Goal: Task Accomplishment & Management: Use online tool/utility

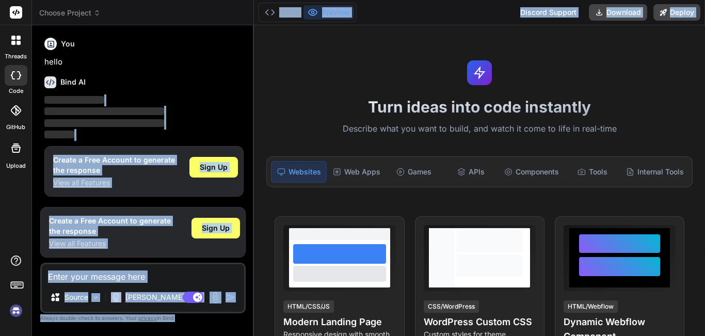
drag, startPoint x: 252, startPoint y: 85, endPoint x: 360, endPoint y: 99, distance: 108.7
click at [360, 99] on div "Choose Project Created with Pixso. Bind AI Web Search Created with Pixso. Code …" at bounding box center [368, 168] width 673 height 336
click at [304, 88] on div "Turn ideas into code instantly Describe what you want to build, and watch it co…" at bounding box center [479, 180] width 451 height 311
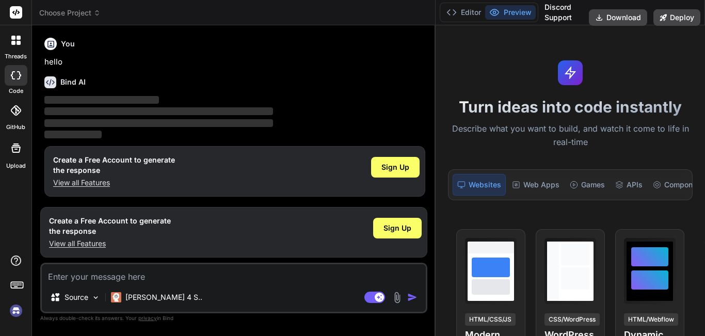
drag, startPoint x: 254, startPoint y: 95, endPoint x: 555, endPoint y: 99, distance: 301.3
click at [555, 99] on div "Choose Project Created with Pixso. Bind AI Web Search Created with Pixso. Code …" at bounding box center [368, 168] width 673 height 336
click at [12, 75] on icon at bounding box center [16, 75] width 10 height 8
click at [126, 281] on textarea at bounding box center [234, 273] width 384 height 19
click at [392, 165] on span "Sign Up" at bounding box center [395, 167] width 28 height 10
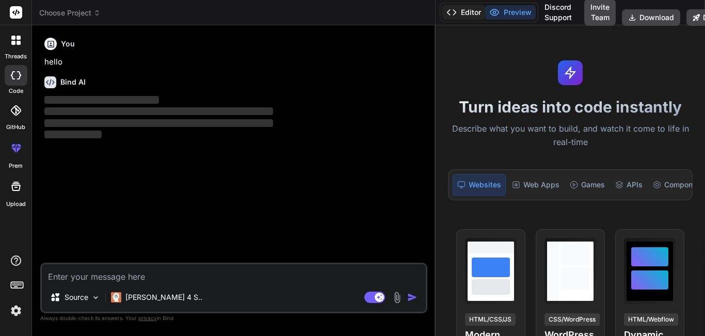
click at [448, 10] on icon at bounding box center [451, 12] width 10 height 10
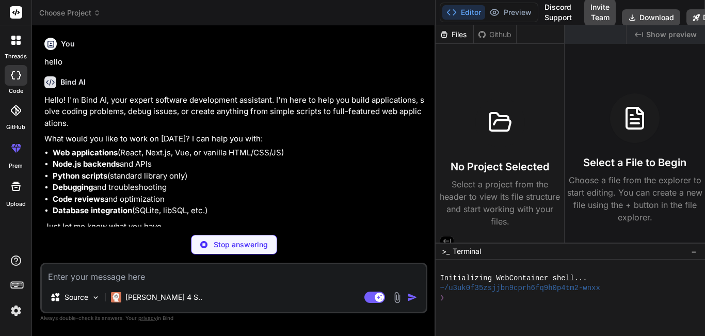
drag, startPoint x: 434, startPoint y: 88, endPoint x: 573, endPoint y: 93, distance: 138.9
click at [573, 93] on div "Choose Project Created with Pixso. Bind AI Web Search Created with Pixso. Code …" at bounding box center [368, 168] width 673 height 336
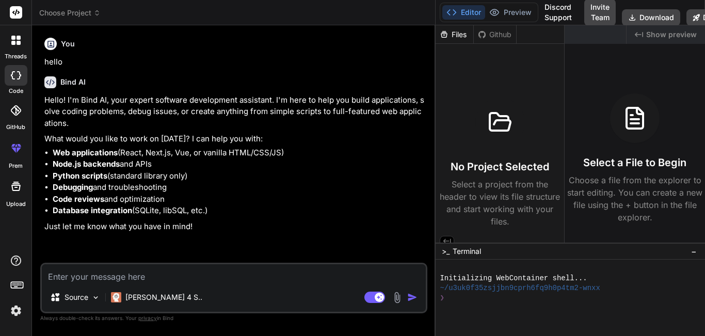
type textarea "x"
click at [69, 7] on header "Choose Project Created with Pixso." at bounding box center [233, 12] width 403 height 25
click at [516, 14] on button "Preview" at bounding box center [510, 12] width 51 height 14
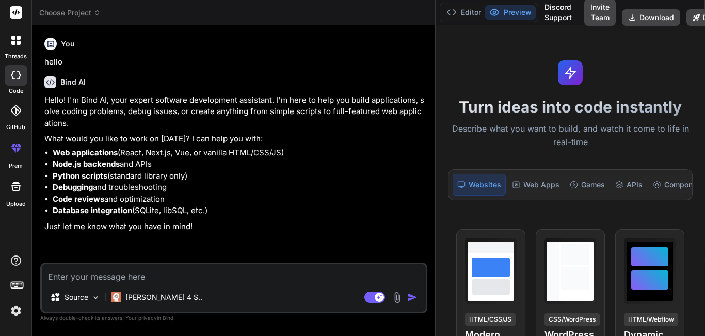
click at [154, 273] on textarea at bounding box center [234, 273] width 384 height 19
type textarea "a"
type textarea "x"
type textarea "ad"
type textarea "x"
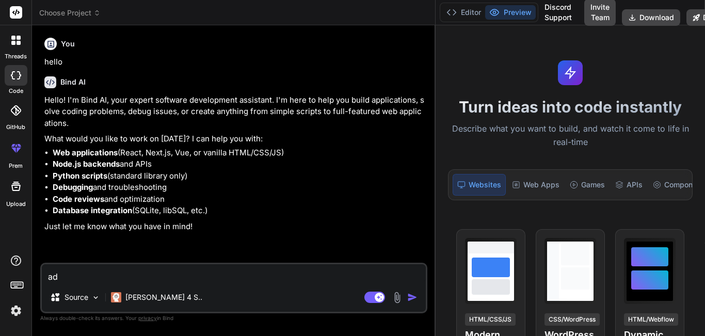
type textarea "add"
type textarea "x"
type textarea "addv"
type textarea "x"
type textarea "add"
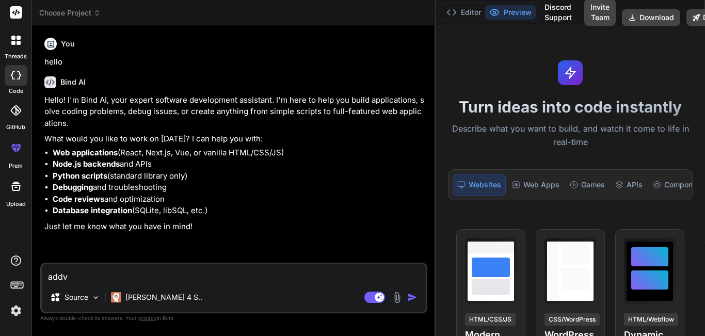
type textarea "x"
type textarea "add"
type textarea "x"
type textarea "add t"
type textarea "x"
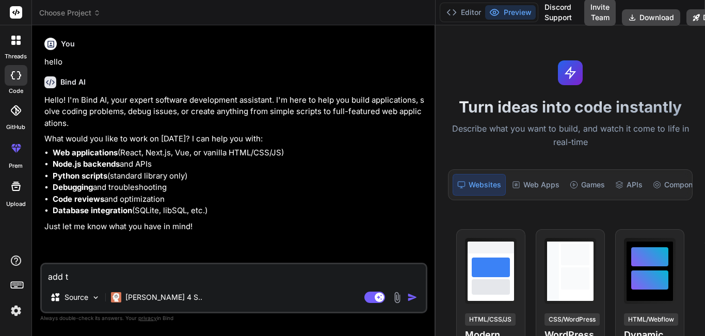
type textarea "add tw"
type textarea "x"
type textarea "add two"
type textarea "x"
type textarea "add two"
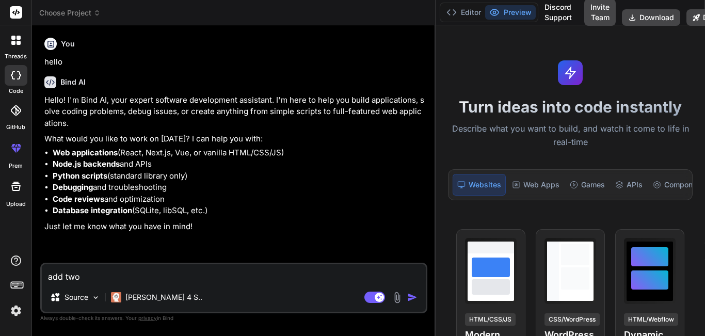
type textarea "x"
type textarea "add two s"
type textarea "x"
type textarea "add two st"
type textarea "x"
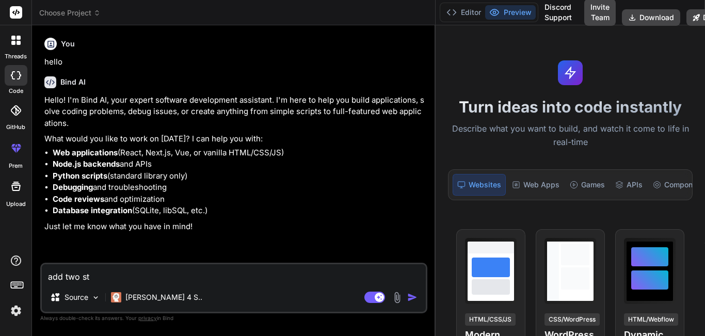
type textarea "add two str"
type textarea "x"
type textarea "add two stri"
type textarea "x"
type textarea "add two strin"
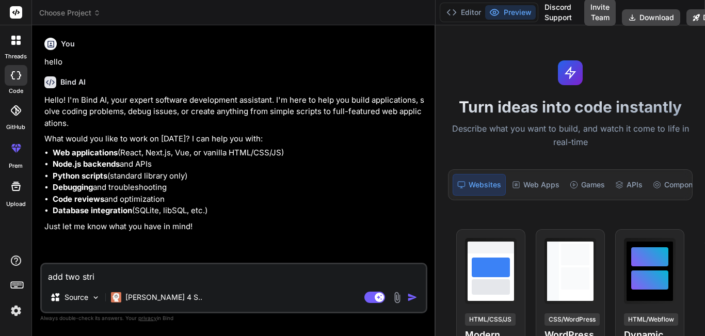
type textarea "x"
type textarea "add two string"
type textarea "x"
type textarea "add two strings"
type textarea "x"
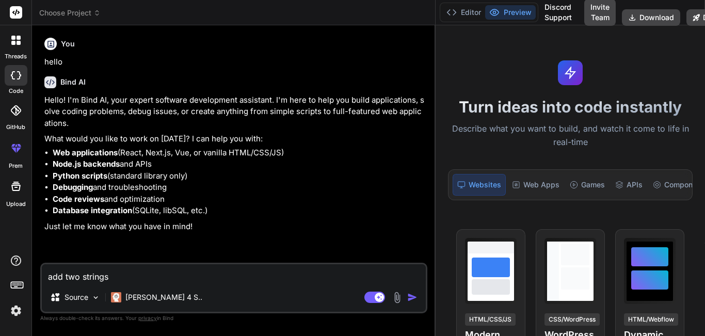
type textarea "add two strings"
type textarea "x"
type textarea "add two strings i"
type textarea "x"
type textarea "add two strings in"
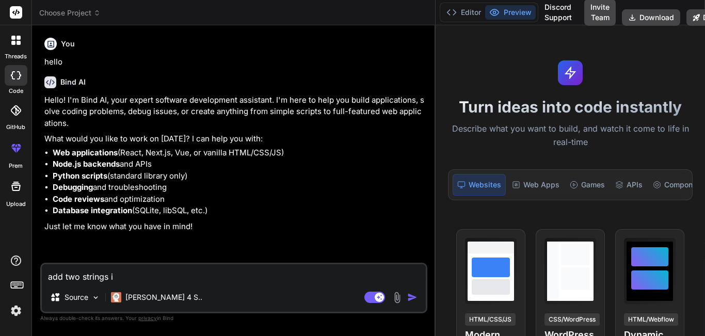
type textarea "x"
type textarea "add two strings in"
type textarea "x"
type textarea "add two strings in j"
type textarea "x"
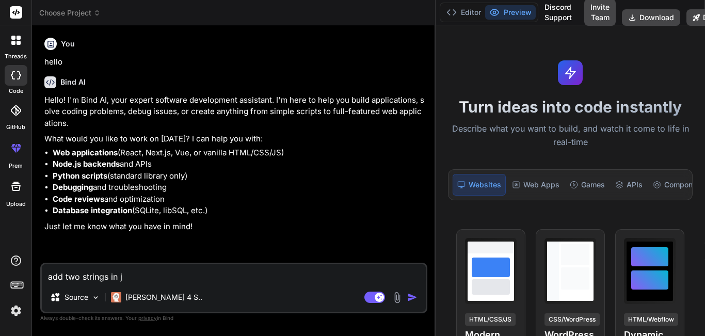
type textarea "add two strings in ja"
type textarea "x"
type textarea "add two strings in [GEOGRAPHIC_DATA]"
type textarea "x"
type textarea "add two strings in [GEOGRAPHIC_DATA]"
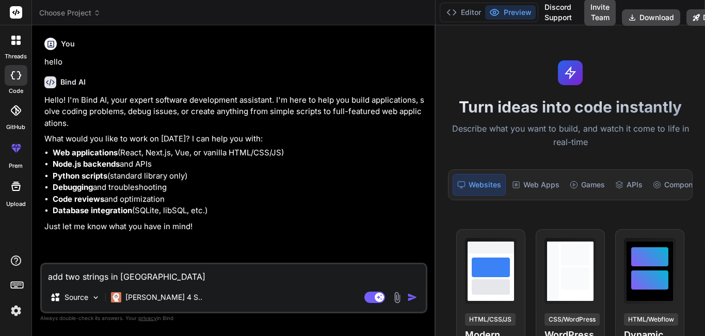
type textarea "x"
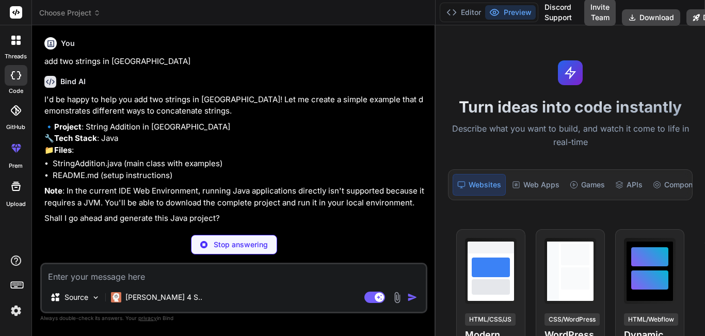
scroll to position [188, 0]
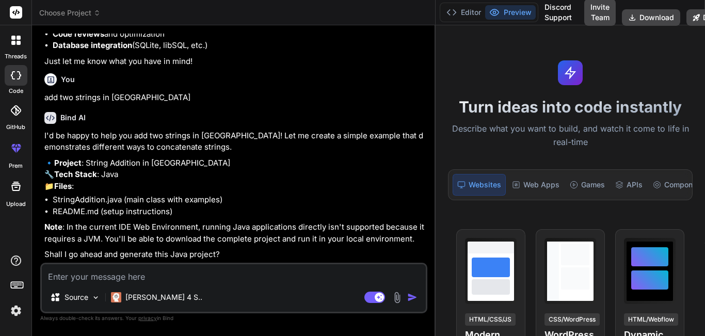
type textarea "x"
drag, startPoint x: 126, startPoint y: 72, endPoint x: 46, endPoint y: 76, distance: 80.6
click at [46, 92] on p "add two strings in [GEOGRAPHIC_DATA]" at bounding box center [234, 98] width 381 height 12
copy p "add two strings in [GEOGRAPHIC_DATA]"
click at [116, 282] on textarea at bounding box center [234, 273] width 384 height 19
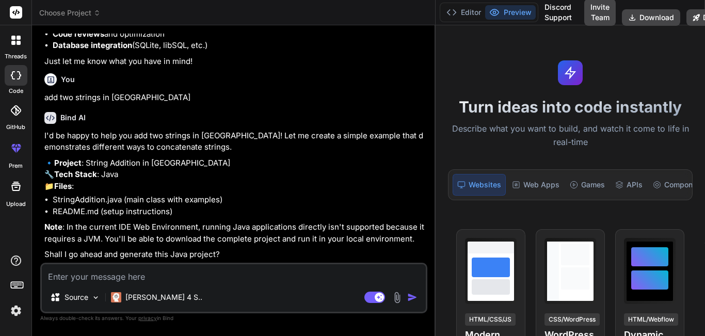
paste textarea "add two strings in [GEOGRAPHIC_DATA]"
type textarea "add two strings in [GEOGRAPHIC_DATA]"
type textarea "x"
click at [50, 276] on textarea "add two strings in [GEOGRAPHIC_DATA]" at bounding box center [234, 273] width 384 height 19
type textarea "hadd two strings in [GEOGRAPHIC_DATA]"
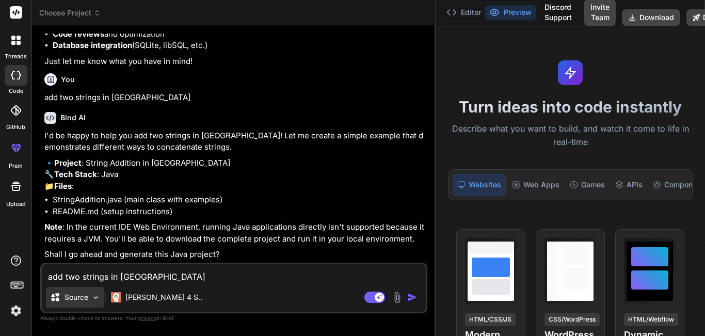
type textarea "x"
type textarea "hoadd two strings in [GEOGRAPHIC_DATA]"
type textarea "x"
type textarea "howadd two strings in [GEOGRAPHIC_DATA]"
type textarea "x"
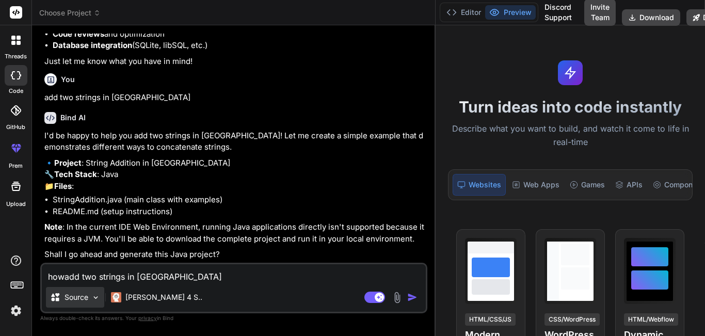
type textarea "how add two strings in [GEOGRAPHIC_DATA]"
type textarea "x"
type textarea "how [PERSON_NAME] two strings in [GEOGRAPHIC_DATA]"
type textarea "x"
type textarea "how toadd two strings in [GEOGRAPHIC_DATA]"
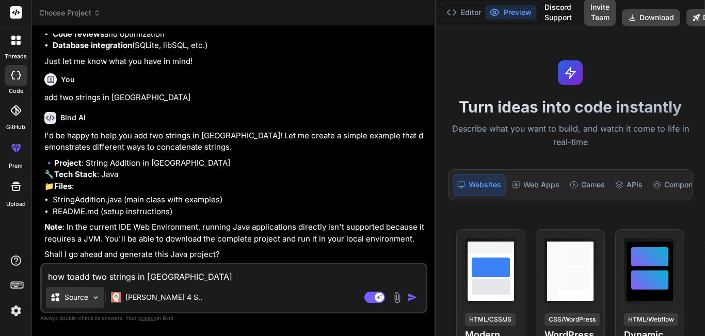
type textarea "x"
type textarea "how to add two strings in [GEOGRAPHIC_DATA]"
type textarea "x"
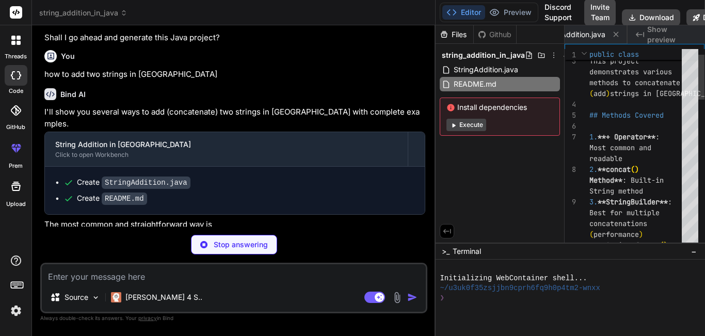
scroll to position [0, 96]
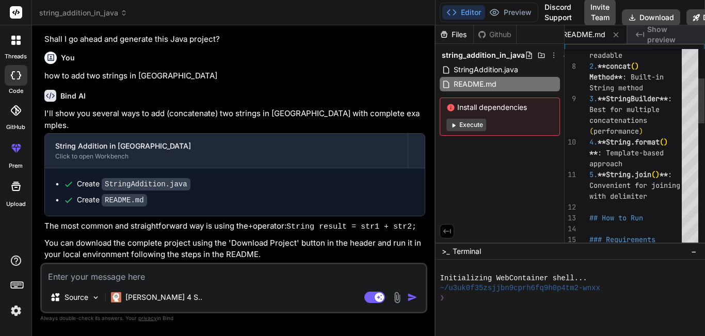
type textarea "x"
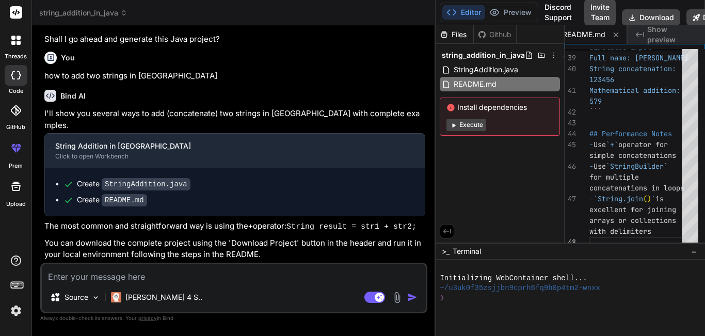
scroll to position [391, 0]
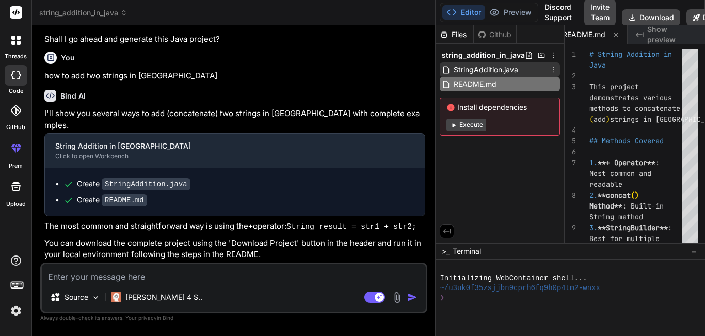
click at [493, 68] on span "StringAddition.java" at bounding box center [485, 69] width 67 height 12
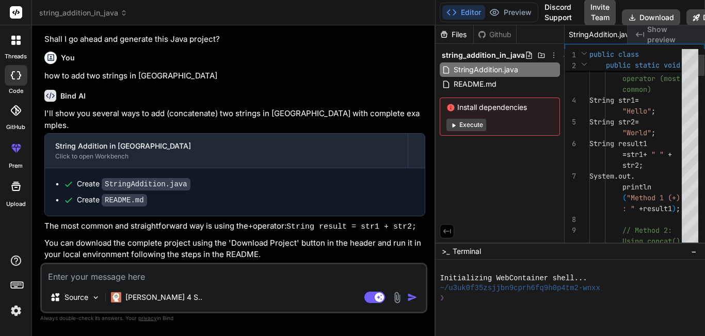
type textarea "public class StringAddition { public static void main(String[] args) { // Metho…"
click at [97, 295] on img at bounding box center [95, 297] width 9 height 9
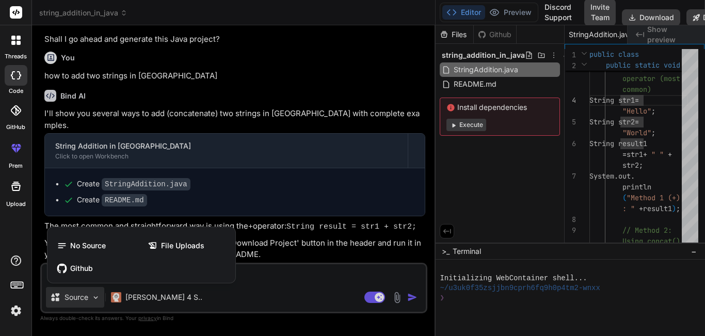
click at [97, 295] on div at bounding box center [352, 168] width 705 height 336
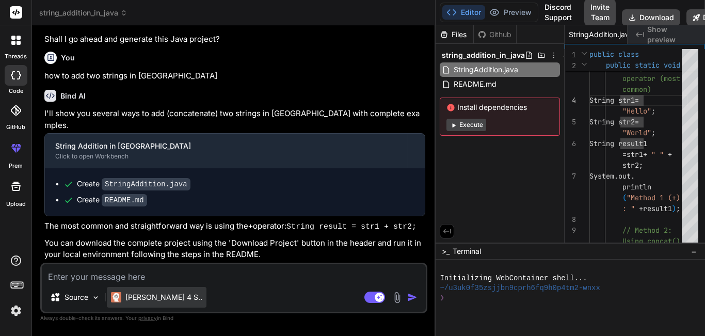
click at [124, 299] on div "[PERSON_NAME] 4 S.." at bounding box center [156, 297] width 91 height 10
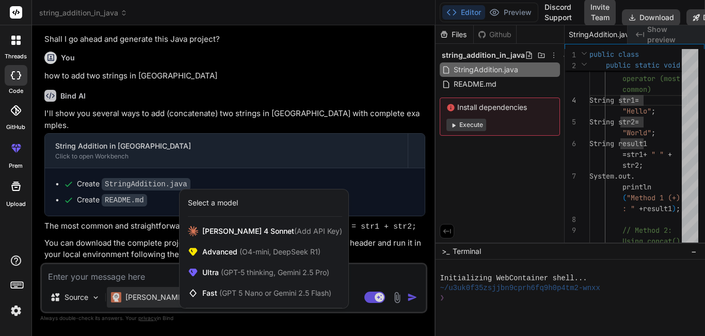
click at [388, 263] on div at bounding box center [352, 168] width 705 height 336
type textarea "x"
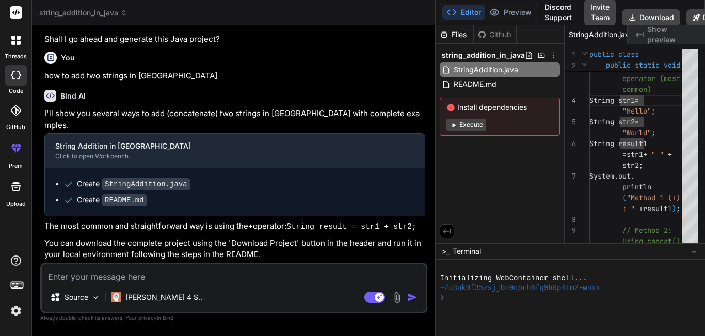
click at [448, 228] on icon at bounding box center [446, 230] width 9 height 9
type textarea "public class StringAddition { public static void main(String[] args) { // Metho…"
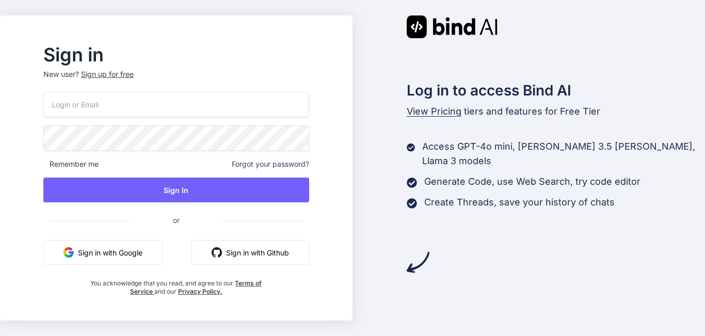
click at [106, 251] on button "Sign in with Google" at bounding box center [102, 252] width 119 height 25
click at [114, 77] on div "Sign up for free" at bounding box center [107, 74] width 53 height 10
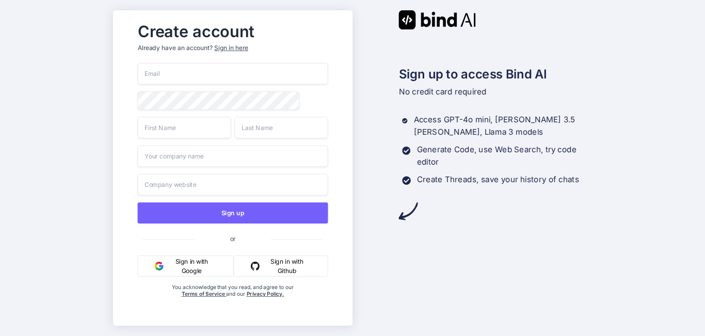
click at [200, 75] on input "email" at bounding box center [232, 74] width 190 height 22
click at [222, 70] on input "TEST07@YOPMAIL.COM" at bounding box center [232, 74] width 190 height 22
drag, startPoint x: 222, startPoint y: 70, endPoint x: 214, endPoint y: 71, distance: 8.3
click at [214, 71] on input "TEST07@YOPMAIL.COM" at bounding box center [232, 74] width 190 height 22
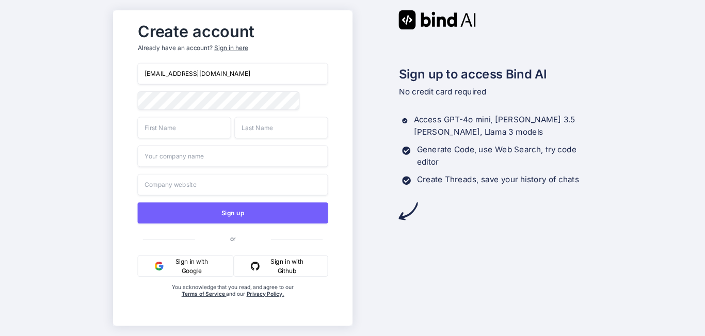
type input "test07@yopmail.com"
click at [182, 134] on input "text" at bounding box center [183, 128] width 93 height 22
type input "Test"
click at [249, 131] on input "text" at bounding box center [280, 128] width 93 height 22
type input "QA"
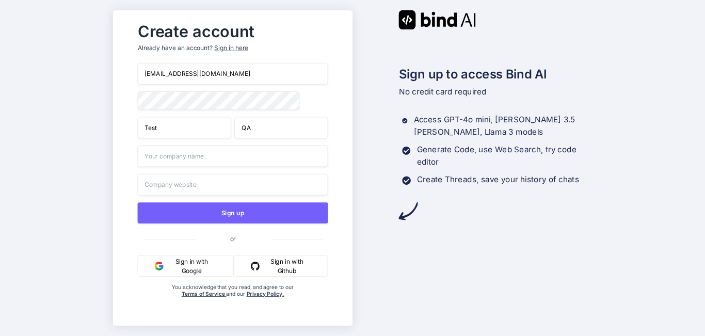
drag, startPoint x: 206, startPoint y: 69, endPoint x: 138, endPoint y: 72, distance: 68.7
click at [138, 72] on input "test07@yopmail.com" at bounding box center [232, 74] width 190 height 22
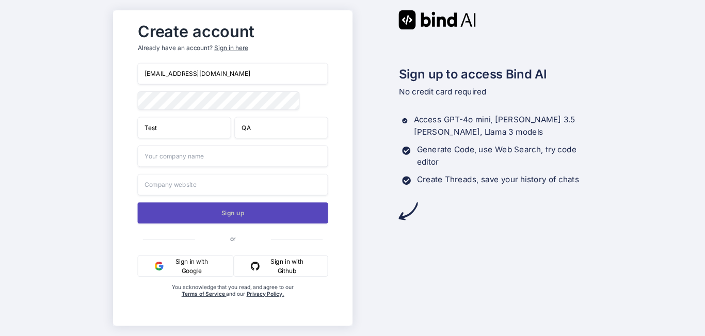
click at [198, 214] on button "Sign up" at bounding box center [232, 212] width 190 height 21
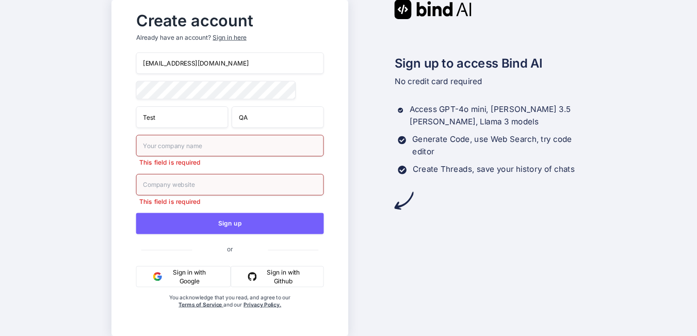
click at [179, 149] on input "text" at bounding box center [230, 146] width 188 height 22
click at [164, 146] on input "text" at bounding box center [230, 146] width 188 height 22
type input "Orange HRM"
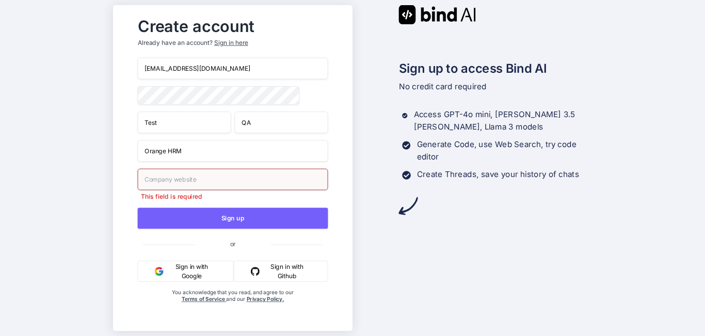
click at [179, 185] on input "text" at bounding box center [232, 180] width 190 height 22
paste input "https://www.orangehrm.com/"
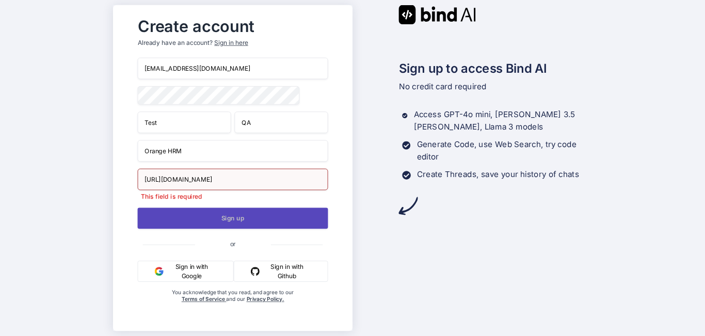
type input "https://www.orangehrm.com/"
click at [196, 215] on button "Sign up" at bounding box center [232, 217] width 190 height 21
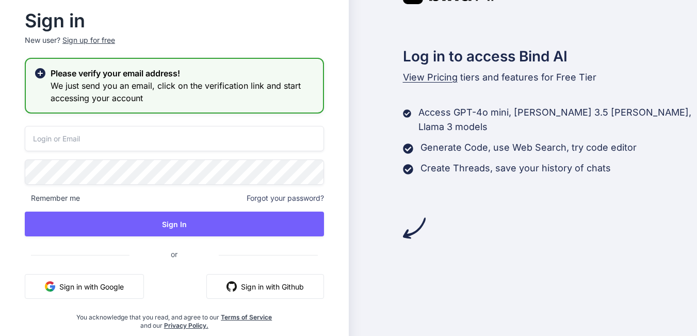
click at [191, 142] on input "email" at bounding box center [174, 138] width 299 height 25
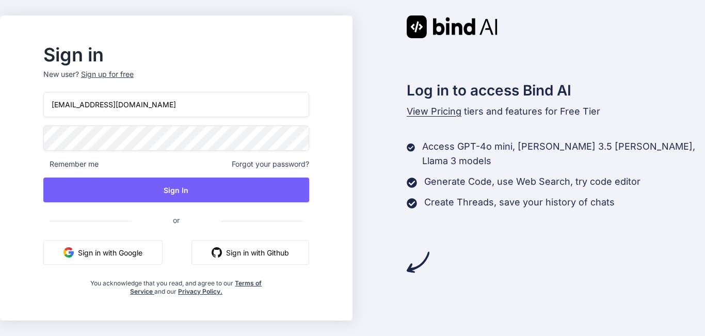
type input "test07@yopmail.com"
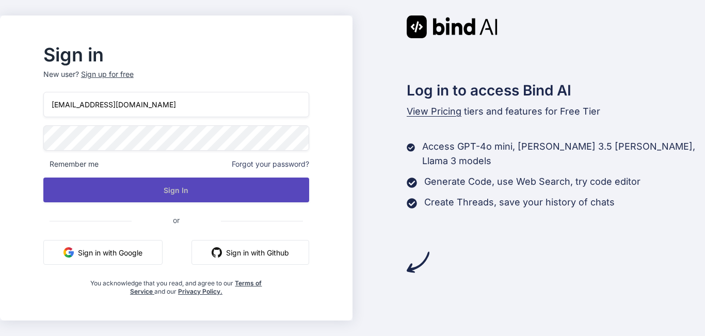
click at [201, 194] on button "Sign In" at bounding box center [176, 189] width 266 height 25
